Goal: Transaction & Acquisition: Download file/media

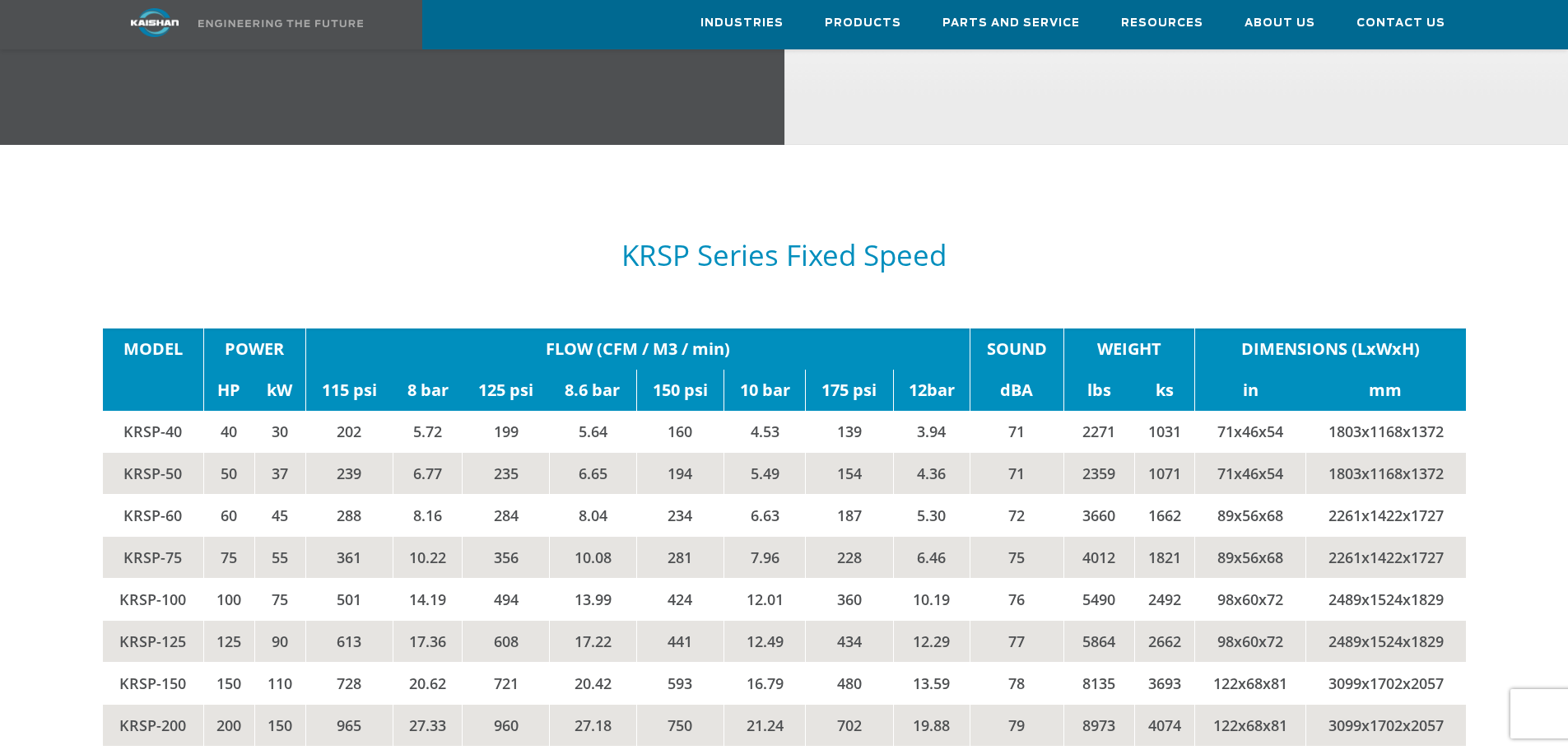
scroll to position [2790, 0]
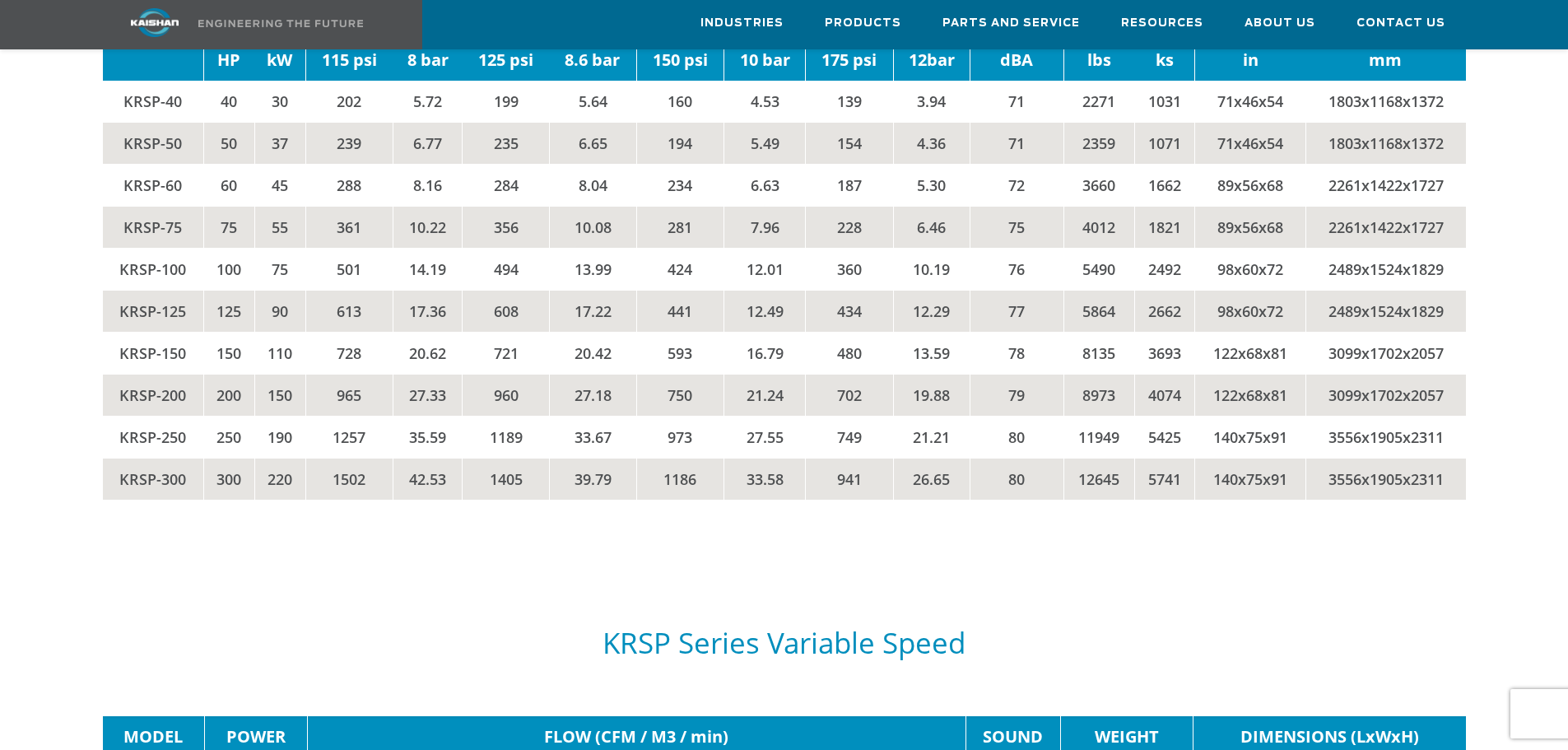
drag, startPoint x: 385, startPoint y: 548, endPoint x: 378, endPoint y: 532, distance: 17.5
click at [384, 566] on div "KRSP Series Variable Speed" at bounding box center [784, 641] width 1383 height 151
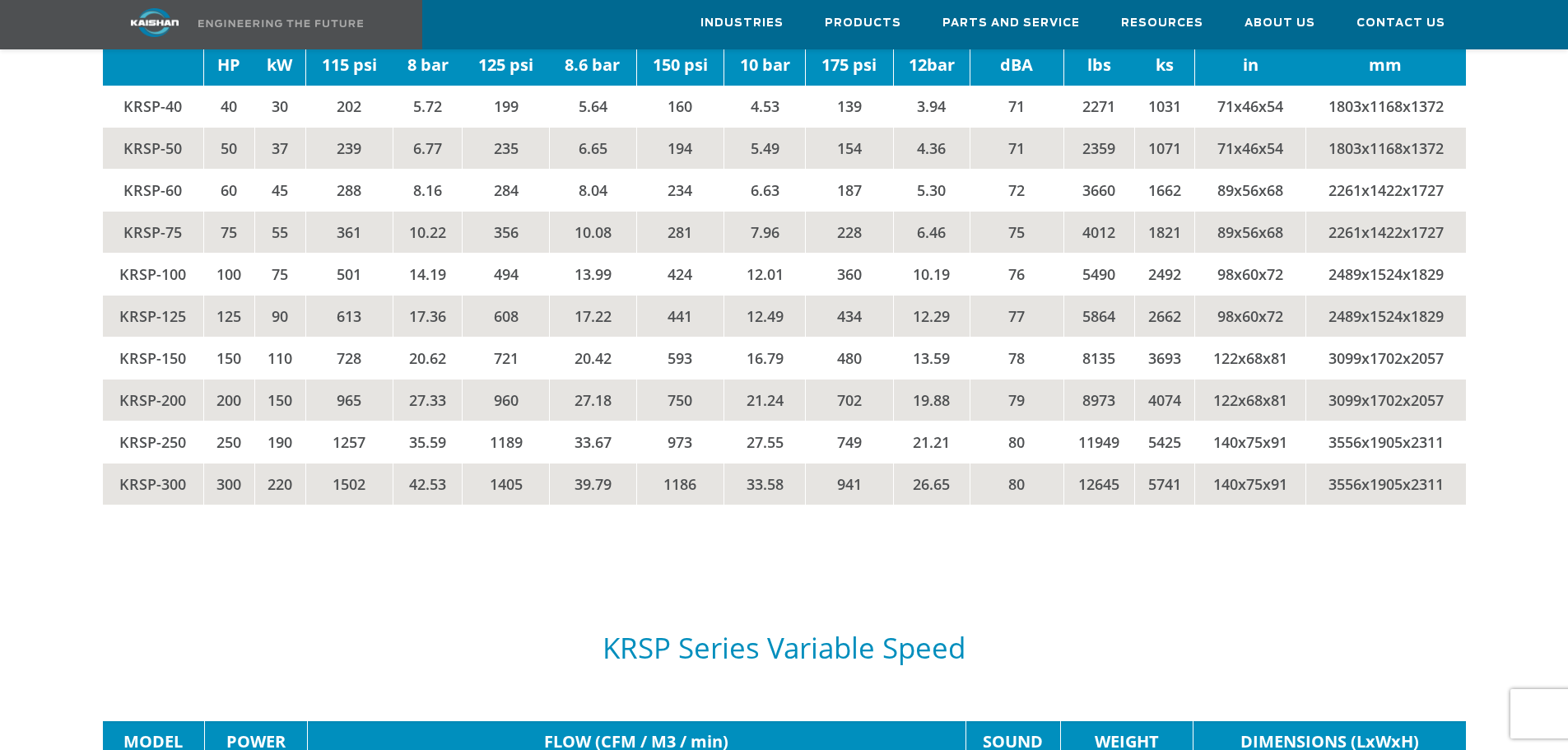
scroll to position [2954, 0]
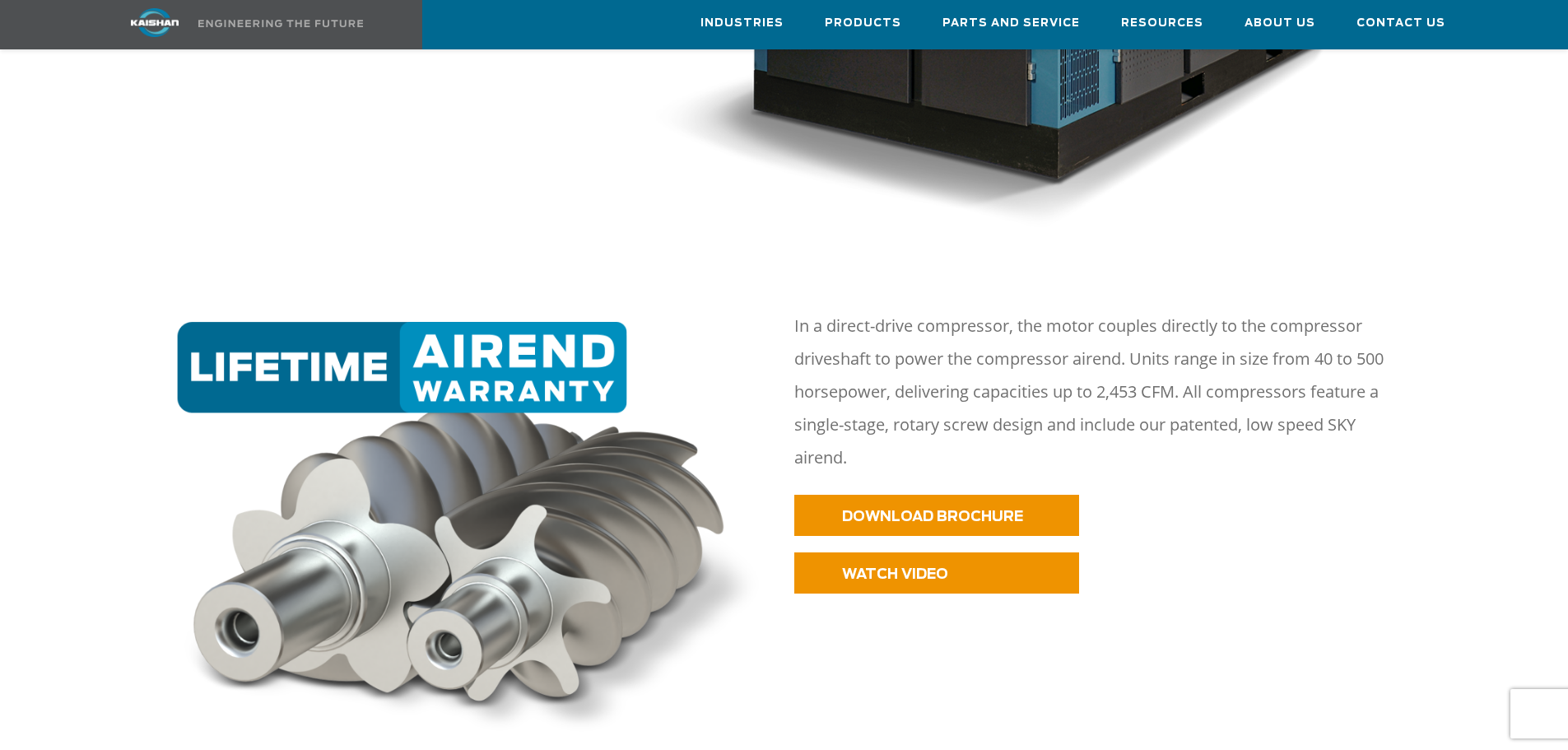
scroll to position [989, 0]
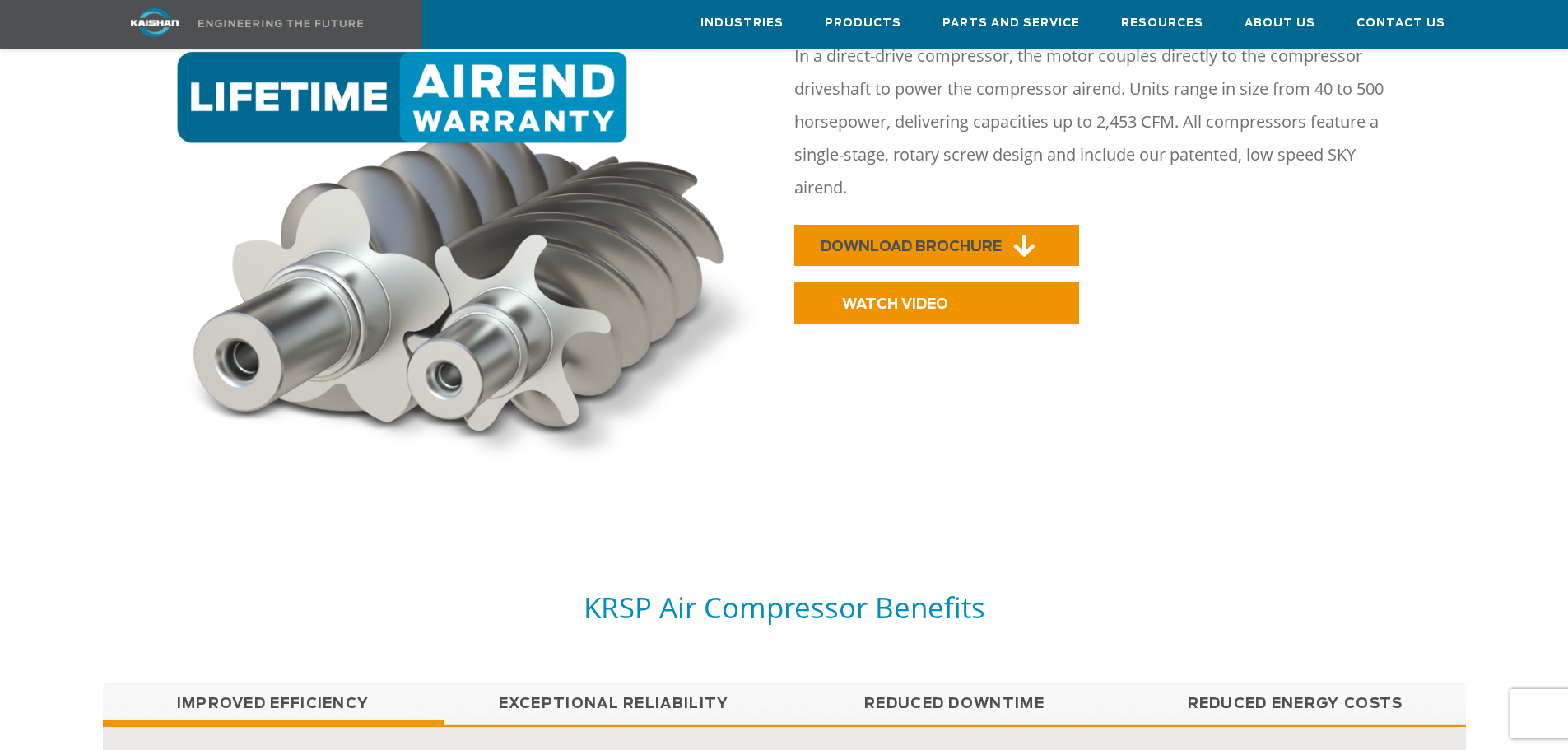
click at [962, 225] on link "DOWNLOAD BROCHURE" at bounding box center [937, 245] width 285 height 41
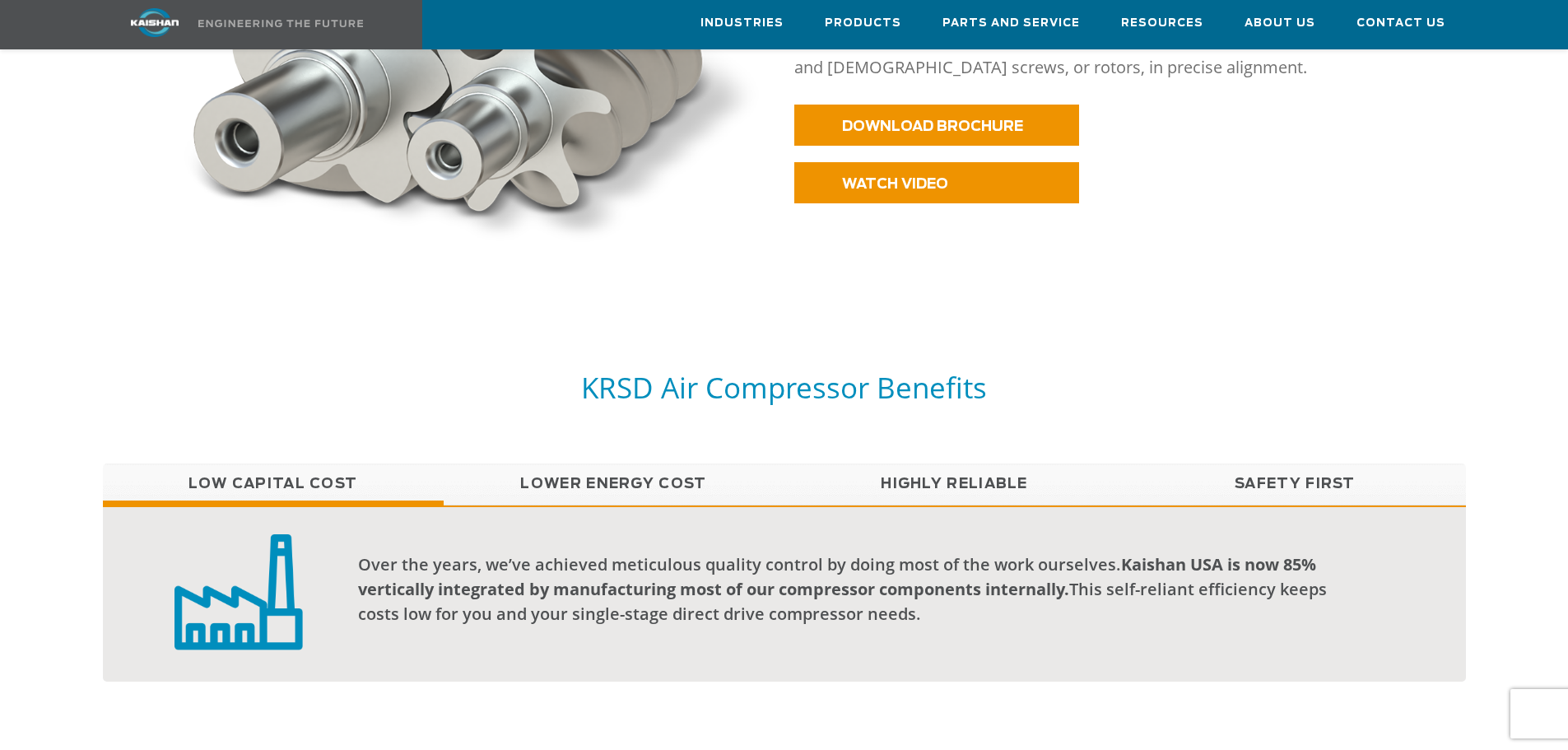
scroll to position [1071, 0]
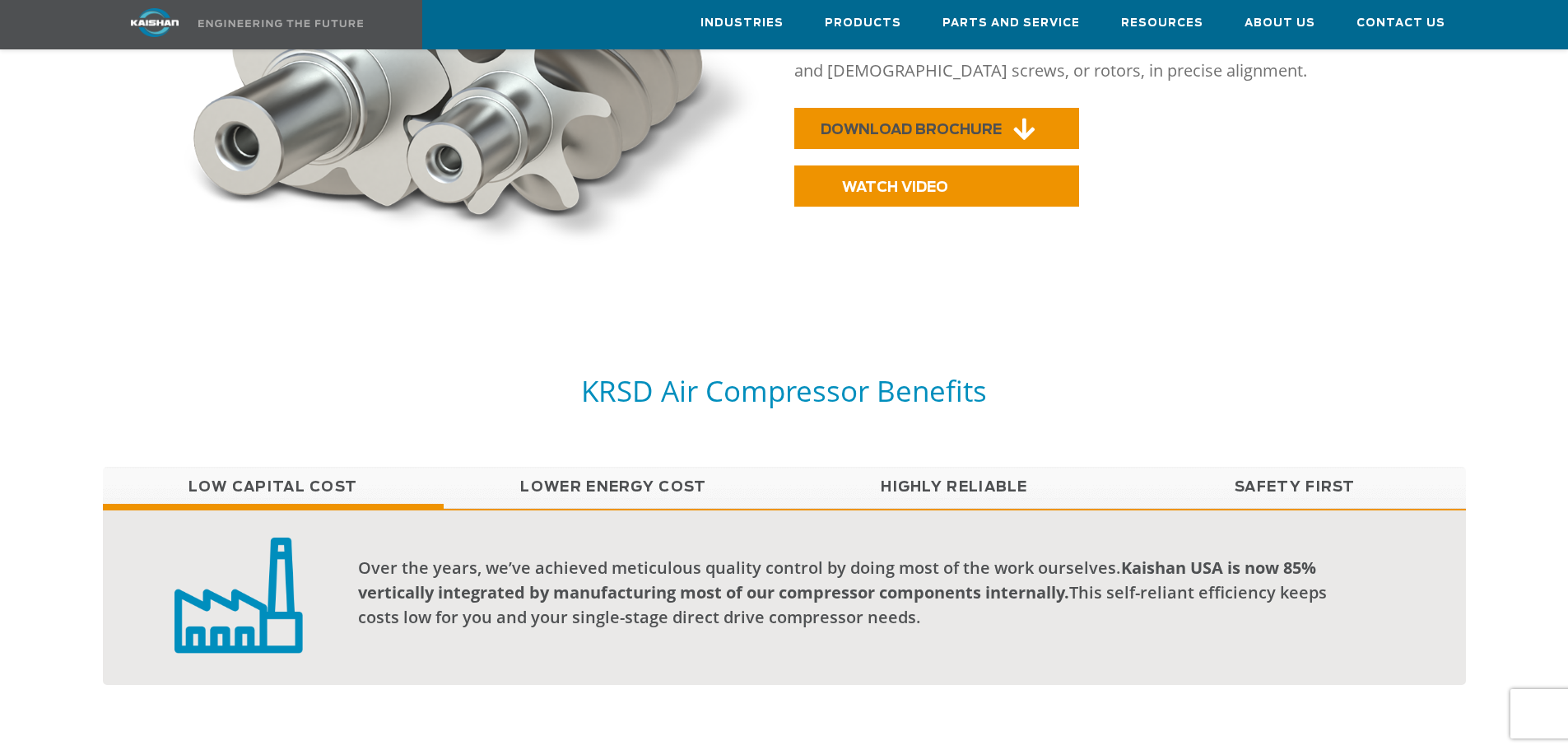
click at [936, 113] on link "DOWNLOAD BROCHURE" at bounding box center [937, 128] width 285 height 41
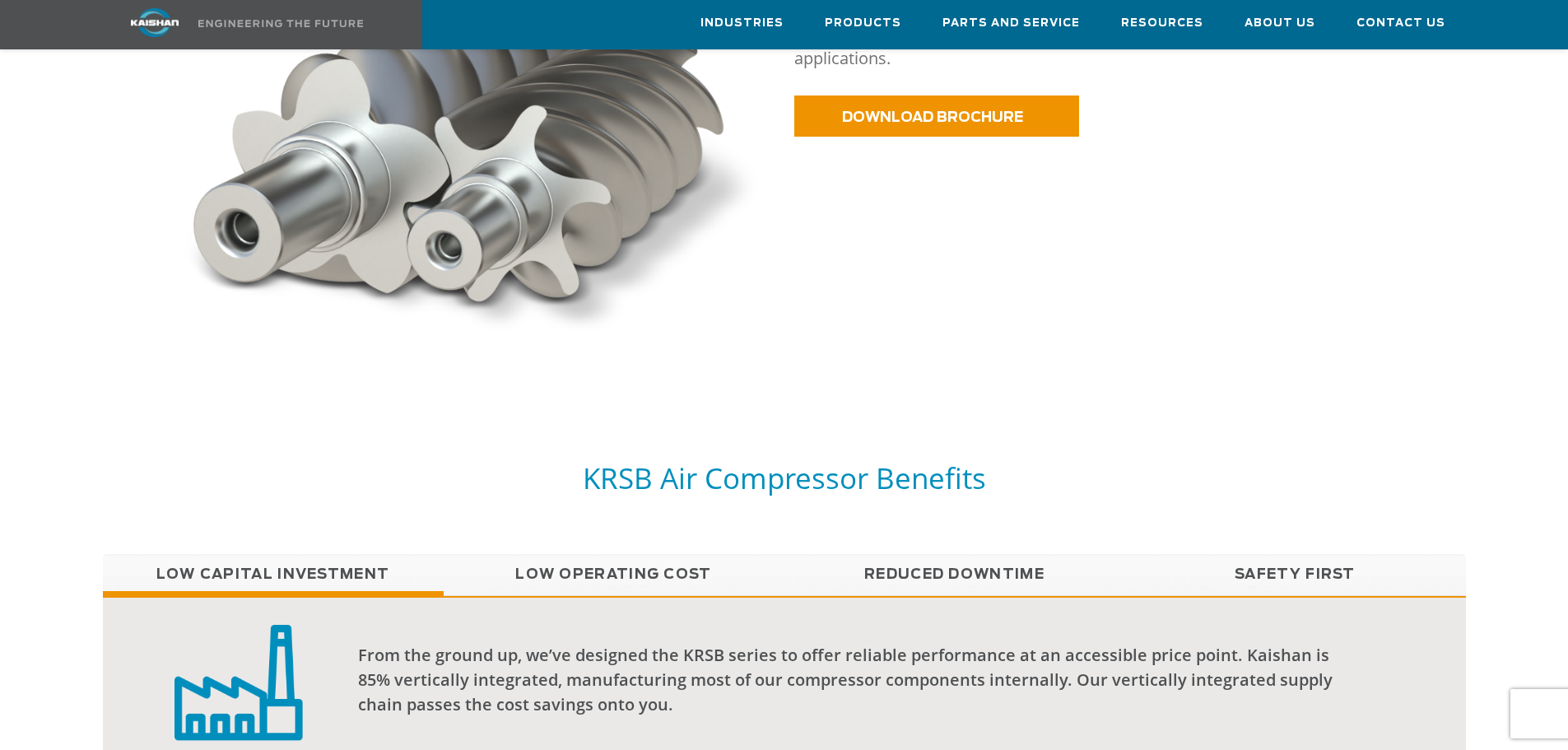
scroll to position [1071, 0]
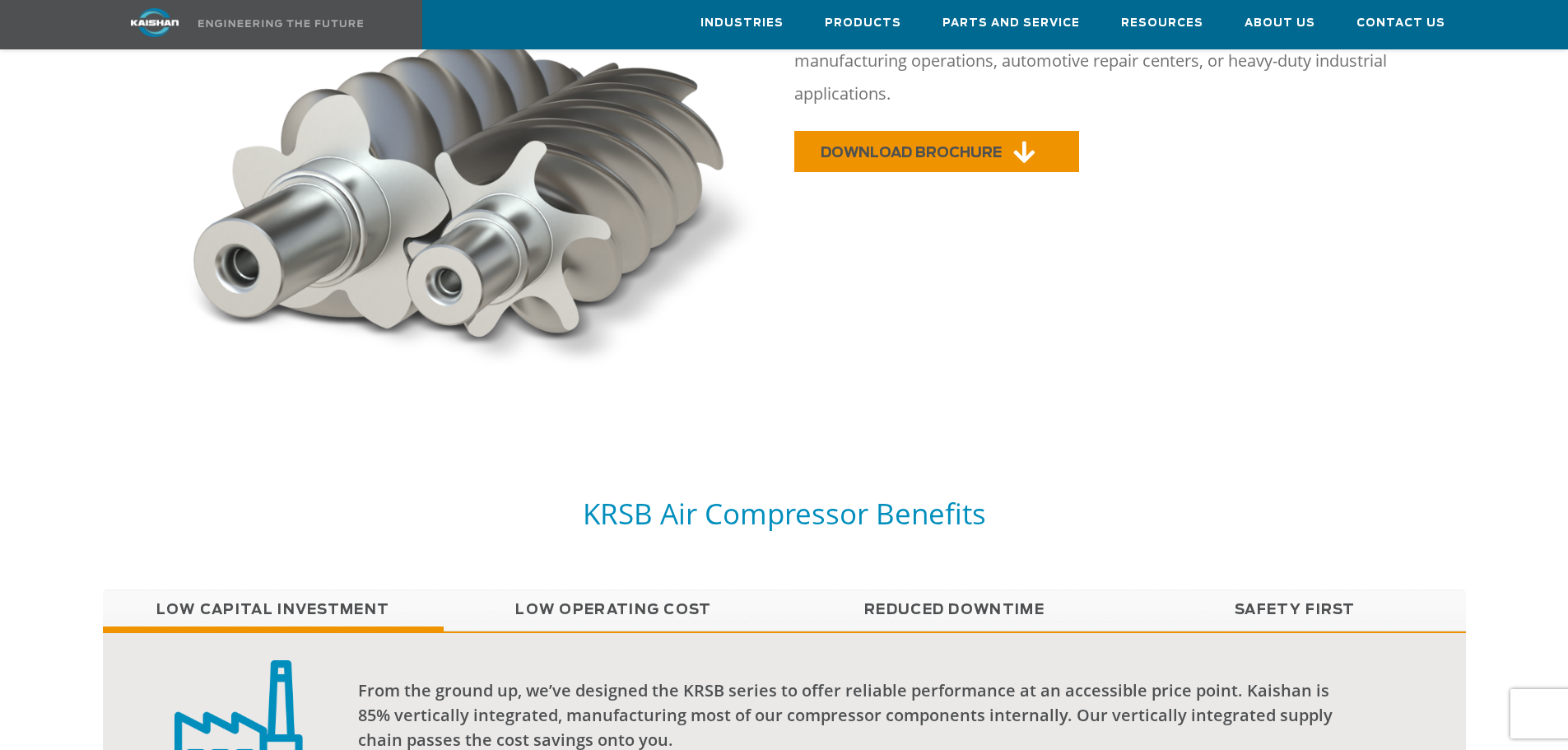
click at [953, 131] on link "DOWNLOAD BROCHURE" at bounding box center [937, 152] width 285 height 41
